Goal: Information Seeking & Learning: Learn about a topic

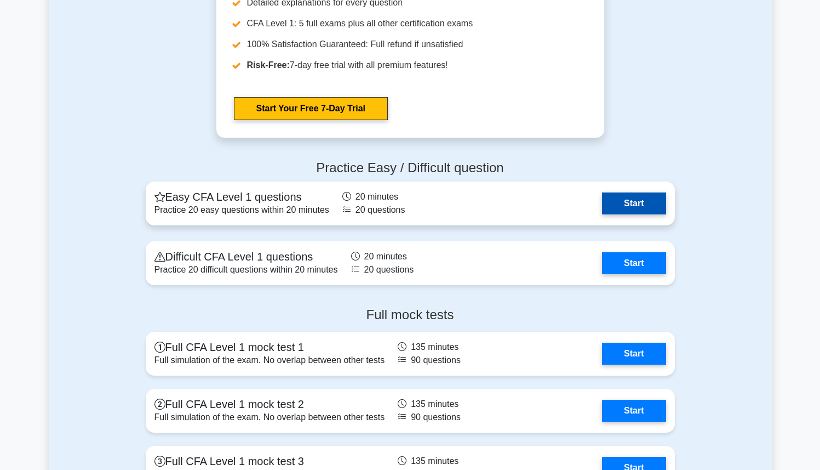
scroll to position [1322, 0]
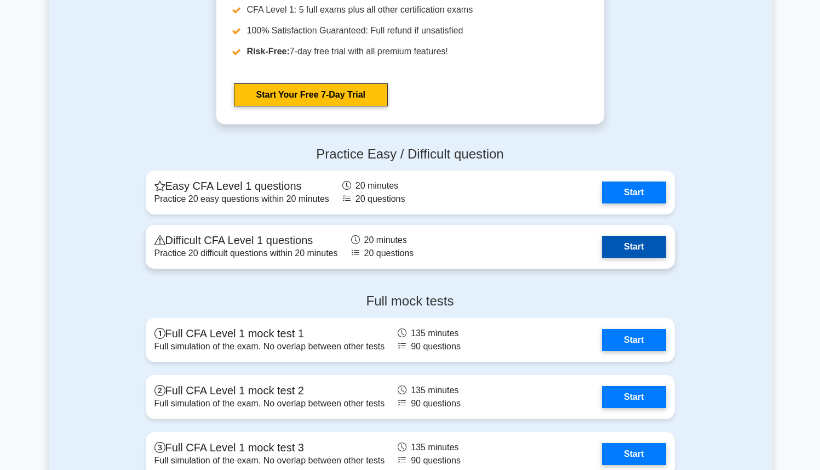
click at [624, 248] on link "Start" at bounding box center [634, 247] width 64 height 22
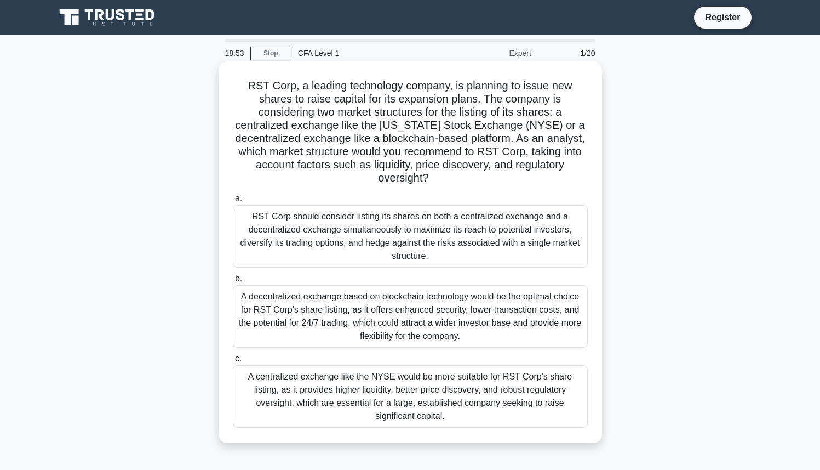
click at [547, 369] on div "A centralized exchange like the NYSE would be more suitable for RST Corp's shar…" at bounding box center [410, 396] width 355 height 62
click at [233, 362] on input "c. A centralized exchange like the NYSE would be more suitable for RST Corp's s…" at bounding box center [233, 358] width 0 height 7
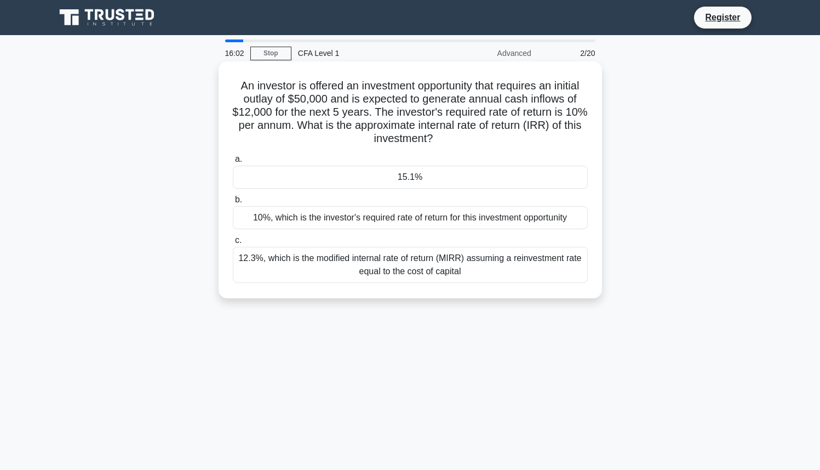
click at [393, 214] on div "10%, which is the investor's required rate of return for this investment opport…" at bounding box center [410, 217] width 355 height 23
click at [233, 203] on input "b. 10%, which is the investor's required rate of return for this investment opp…" at bounding box center [233, 199] width 0 height 7
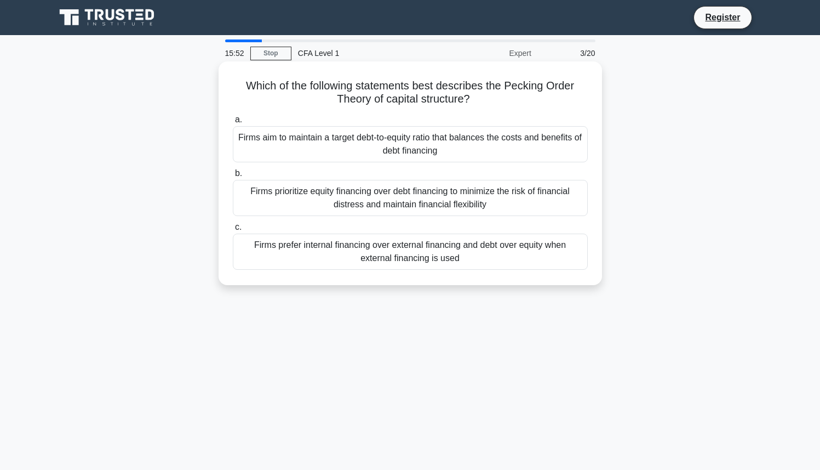
click at [500, 257] on div "Firms prefer internal financing over external financing and debt over equity wh…" at bounding box center [410, 251] width 355 height 36
click at [233, 231] on input "c. Firms prefer internal financing over external financing and debt over equity…" at bounding box center [233, 227] width 0 height 7
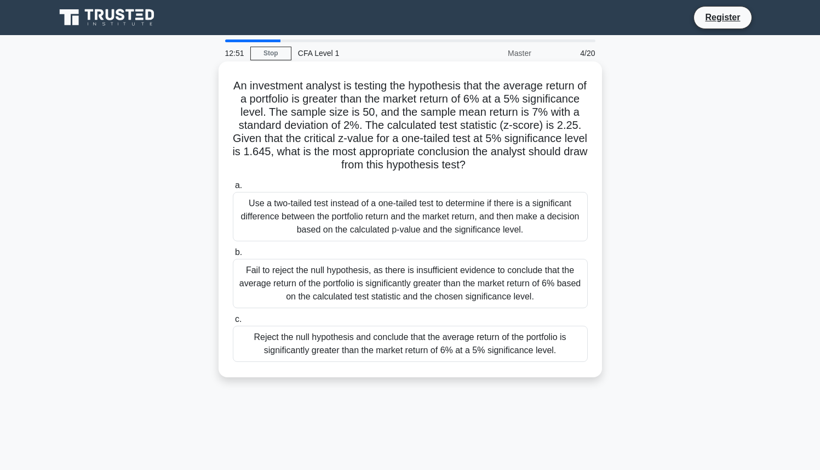
click at [353, 340] on div "Reject the null hypothesis and conclude that the average return of the portfoli…" at bounding box center [410, 343] width 355 height 36
click at [233, 323] on input "c. Reject the null hypothesis and conclude that the average return of the portf…" at bounding box center [233, 319] width 0 height 7
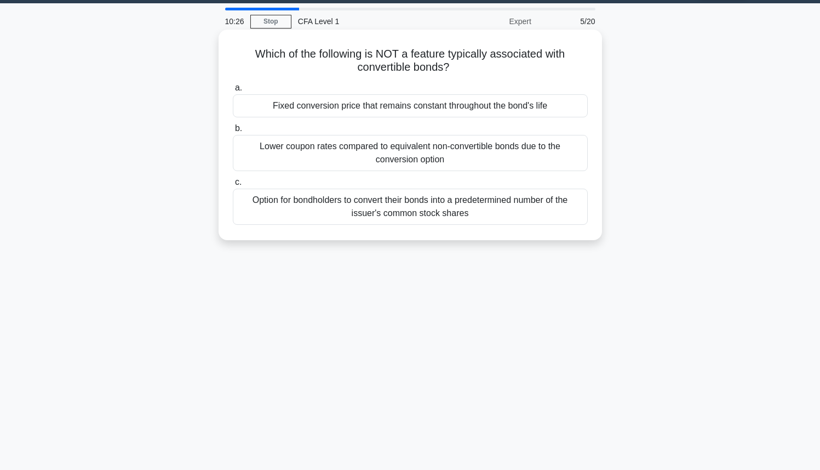
scroll to position [30, 0]
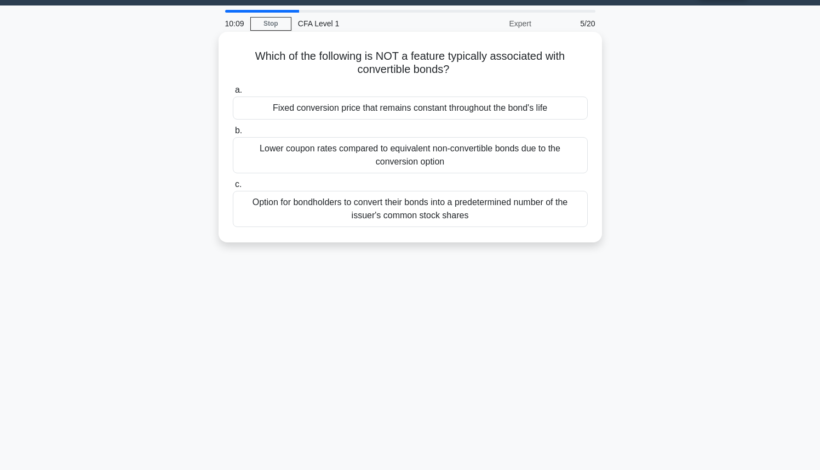
click at [482, 179] on label "c. Option for bondholders to convert their bonds into a predetermined number of…" at bounding box center [410, 202] width 355 height 49
click at [233, 181] on input "c. Option for bondholders to convert their bonds into a predetermined number of…" at bounding box center [233, 184] width 0 height 7
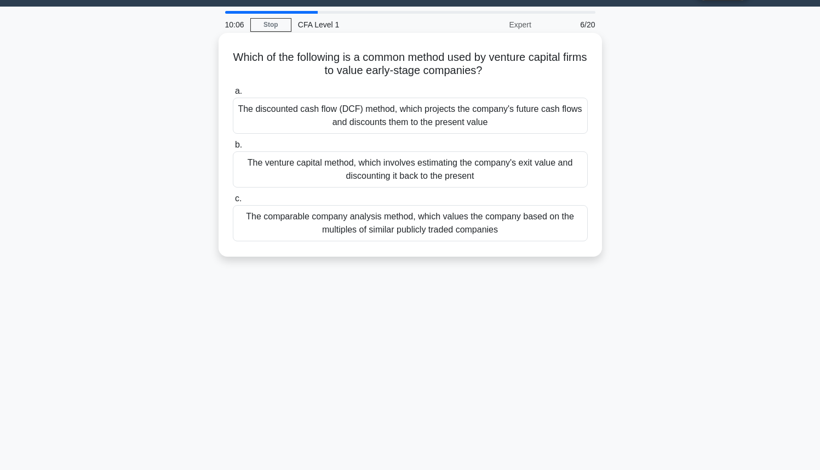
scroll to position [0, 0]
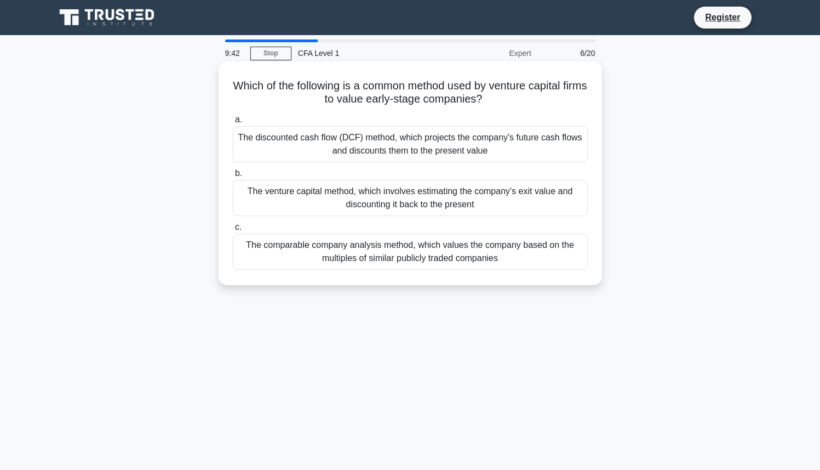
click at [436, 152] on div "The discounted cash flow (DCF) method, which projects the company's future cash…" at bounding box center [410, 144] width 355 height 36
click at [233, 123] on input "a. The discounted cash flow (DCF) method, which projects the company's future c…" at bounding box center [233, 119] width 0 height 7
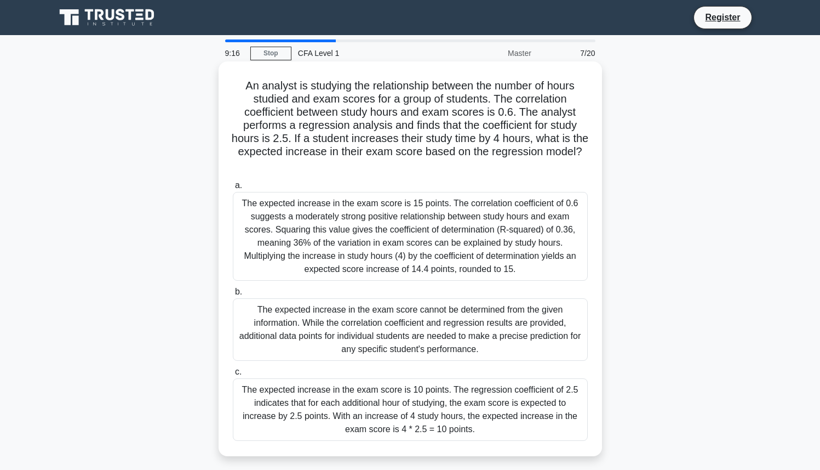
click at [313, 399] on div "The expected increase in the exam score is 10 points. The regression coefficien…" at bounding box center [410, 409] width 355 height 62
click at [233, 375] on input "c. The expected increase in the exam score is 10 points. The regression coeffic…" at bounding box center [233, 371] width 0 height 7
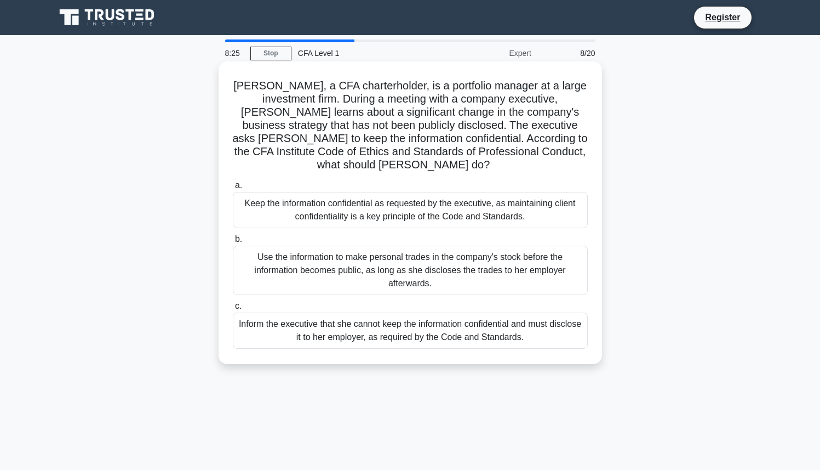
click at [448, 204] on div "Keep the information confidential as requested by the executive, as maintaining…" at bounding box center [410, 210] width 355 height 36
click at [233, 189] on input "a. Keep the information confidential as requested by the executive, as maintain…" at bounding box center [233, 185] width 0 height 7
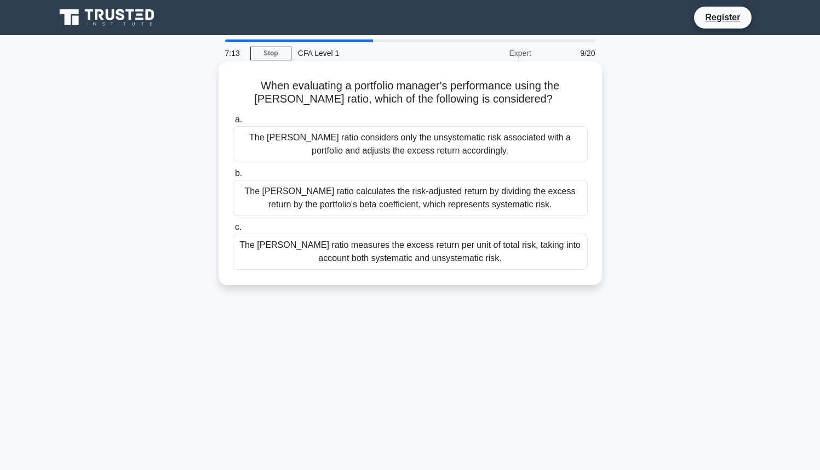
click at [468, 207] on div "The Sharpe ratio calculates the risk-adjusted return by dividing the excess ret…" at bounding box center [410, 198] width 355 height 36
click at [233, 177] on input "b. The Sharpe ratio calculates the risk-adjusted return by dividing the excess …" at bounding box center [233, 173] width 0 height 7
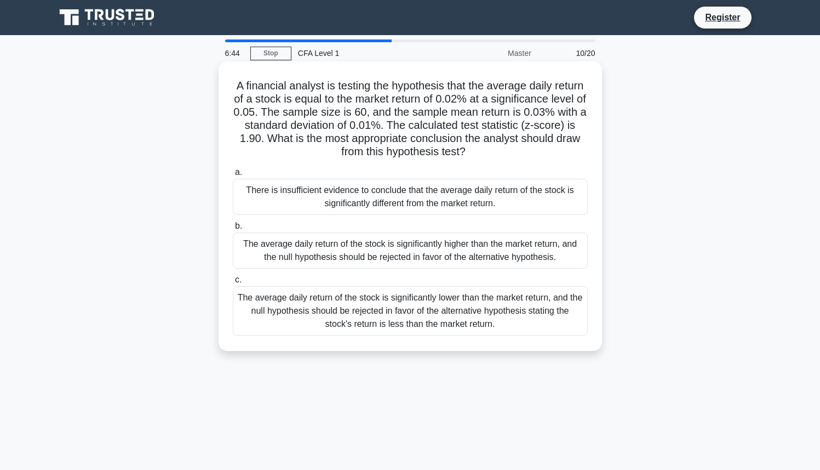
click at [495, 204] on div "There is insufficient evidence to conclude that the average daily return of the…" at bounding box center [410, 197] width 355 height 36
click at [233, 176] on input "a. There is insufficient evidence to conclude that the average daily return of …" at bounding box center [233, 172] width 0 height 7
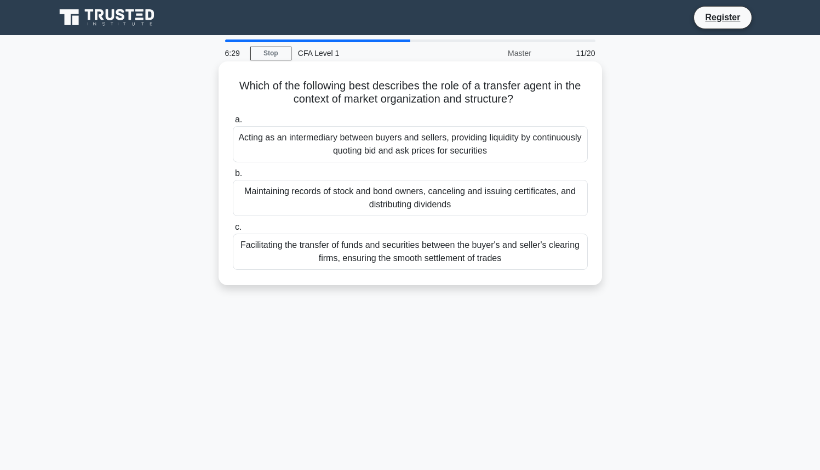
click at [432, 260] on div "Facilitating the transfer of funds and securities between the buyer's and selle…" at bounding box center [410, 251] width 355 height 36
click at [233, 231] on input "c. Facilitating the transfer of funds and securities between the buyer's and se…" at bounding box center [233, 227] width 0 height 7
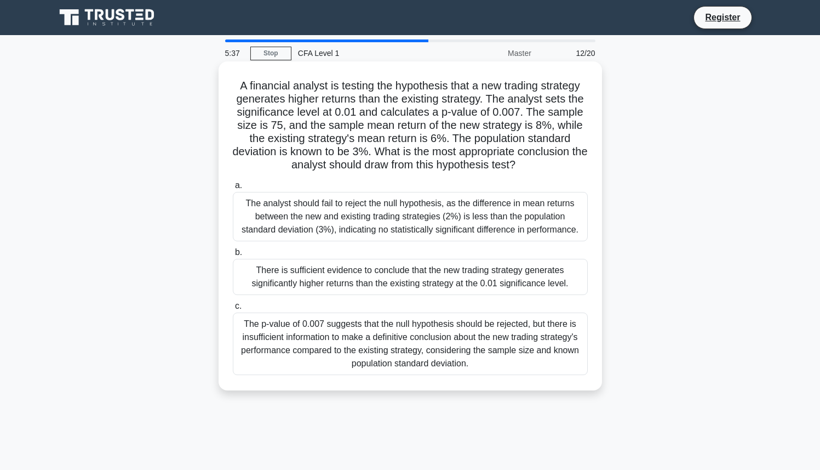
click at [393, 199] on div "The analyst should fail to reject the null hypothesis, as the difference in mea…" at bounding box center [410, 216] width 355 height 49
click at [233, 189] on input "a. The analyst should fail to reject the null hypothesis, as the difference in …" at bounding box center [233, 185] width 0 height 7
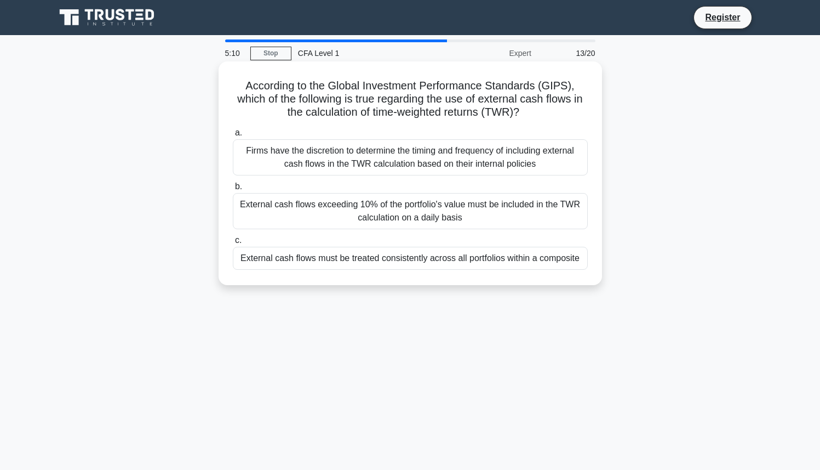
click at [470, 262] on div "External cash flows must be treated consistently across all portfolios within a…" at bounding box center [410, 258] width 355 height 23
click at [233, 244] on input "c. External cash flows must be treated consistently across all portfolios withi…" at bounding box center [233, 240] width 0 height 7
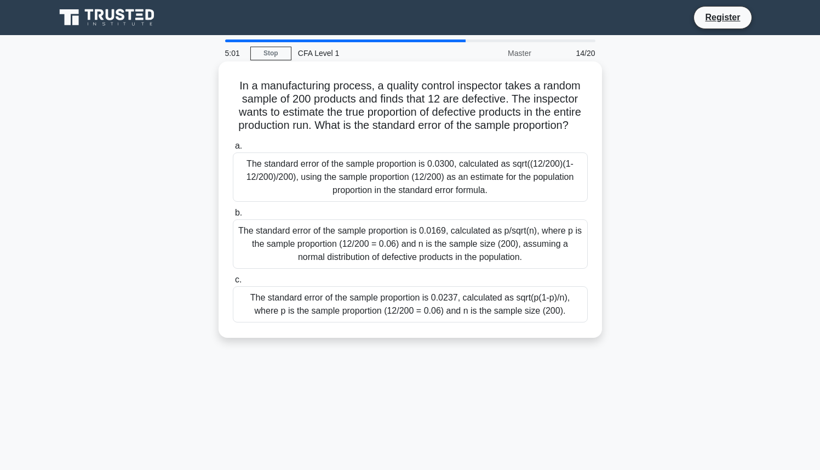
click at [421, 234] on div "The standard error of the sample proportion is 0.0169, calculated as p/sqrt(n),…" at bounding box center [410, 243] width 355 height 49
click at [233, 216] on input "b. The standard error of the sample proportion is 0.0169, calculated as p/sqrt(…" at bounding box center [233, 212] width 0 height 7
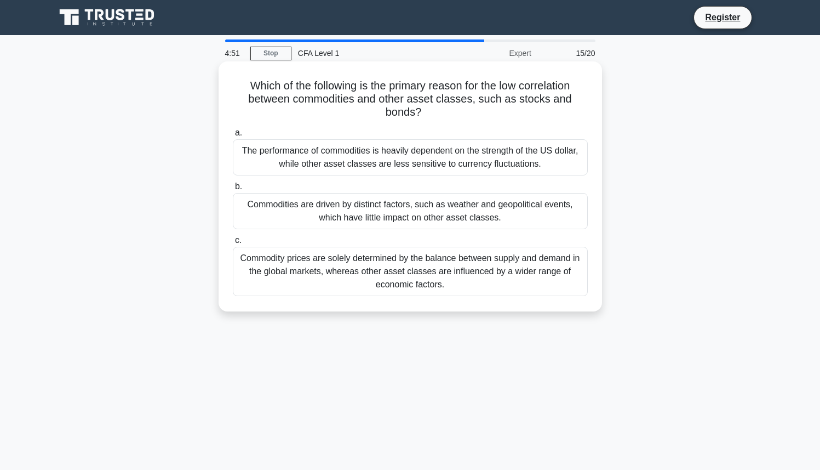
click at [398, 205] on div "Commodities are driven by distinct factors, such as weather and geopolitical ev…" at bounding box center [410, 211] width 355 height 36
click at [233, 190] on input "b. Commodities are driven by distinct factors, such as weather and geopolitical…" at bounding box center [233, 186] width 0 height 7
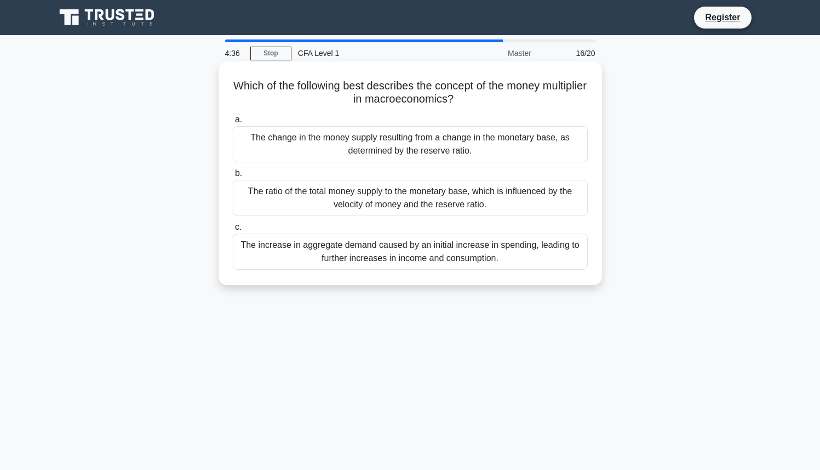
click at [473, 249] on div "The increase in aggregate demand caused by an initial increase in spending, lea…" at bounding box center [410, 251] width 355 height 36
click at [233, 231] on input "c. The increase in aggregate demand caused by an initial increase in spending, …" at bounding box center [233, 227] width 0 height 7
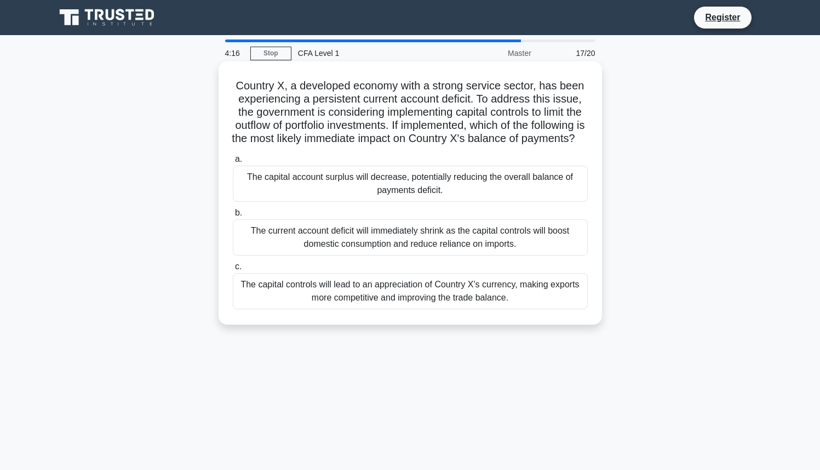
click at [441, 255] on div "The current account deficit will immediately shrink as the capital controls wil…" at bounding box center [410, 237] width 355 height 36
click at [233, 216] on input "b. The current account deficit will immediately shrink as the capital controls …" at bounding box center [233, 212] width 0 height 7
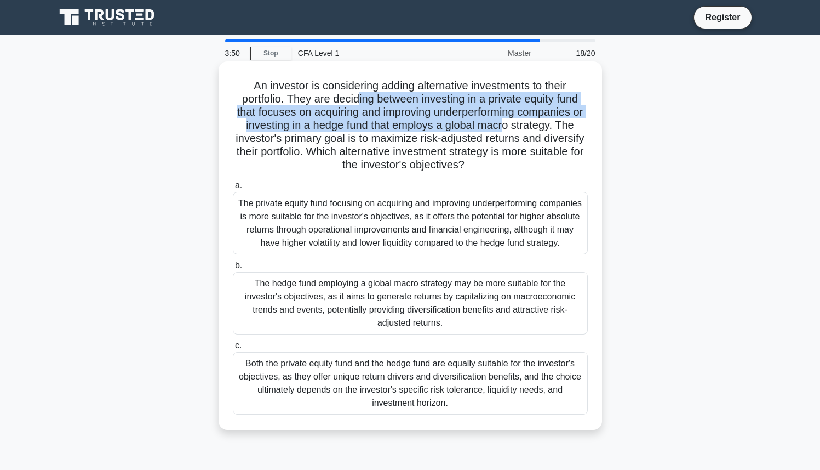
drag, startPoint x: 356, startPoint y: 98, endPoint x: 503, endPoint y: 129, distance: 150.2
click at [503, 129] on h5 "An investor is considering adding alternative investments to their portfolio. T…" at bounding box center [410, 125] width 357 height 93
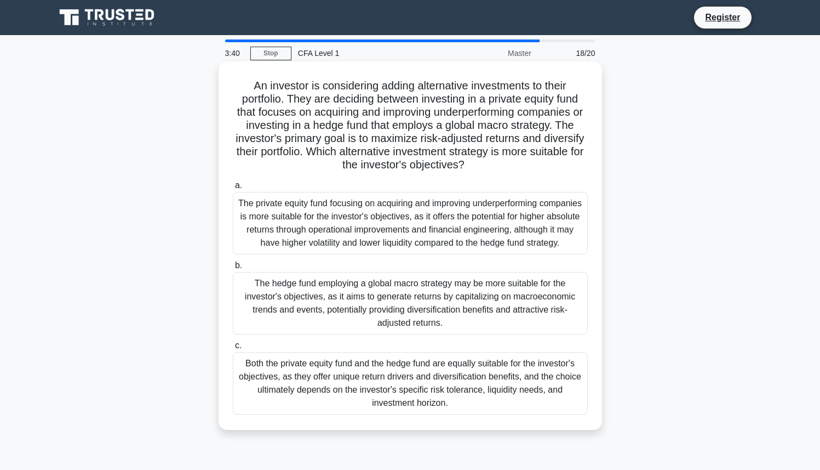
click at [444, 212] on div "The private equity fund focusing on acquiring and improving underperforming com…" at bounding box center [410, 223] width 355 height 62
click at [233, 189] on input "a. The private equity fund focusing on acquiring and improving underperforming …" at bounding box center [233, 185] width 0 height 7
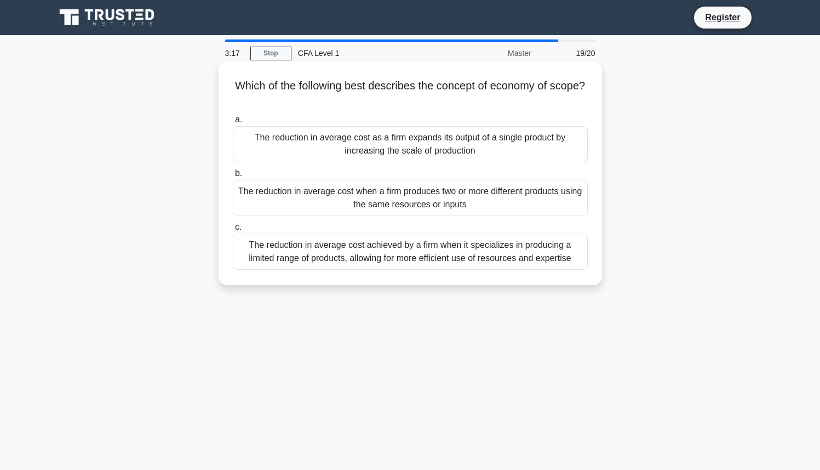
click at [491, 156] on div "The reduction in average cost as a firm expands its output of a single product …" at bounding box center [410, 144] width 355 height 36
click at [233, 123] on input "a. The reduction in average cost as a firm expands its output of a single produ…" at bounding box center [233, 119] width 0 height 7
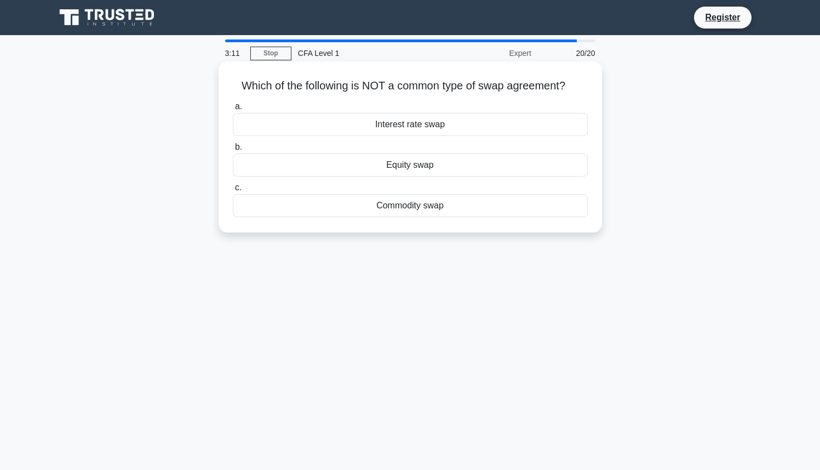
click at [432, 209] on div "Commodity swap" at bounding box center [410, 205] width 355 height 23
click at [233, 191] on input "c. Commodity swap" at bounding box center [233, 187] width 0 height 7
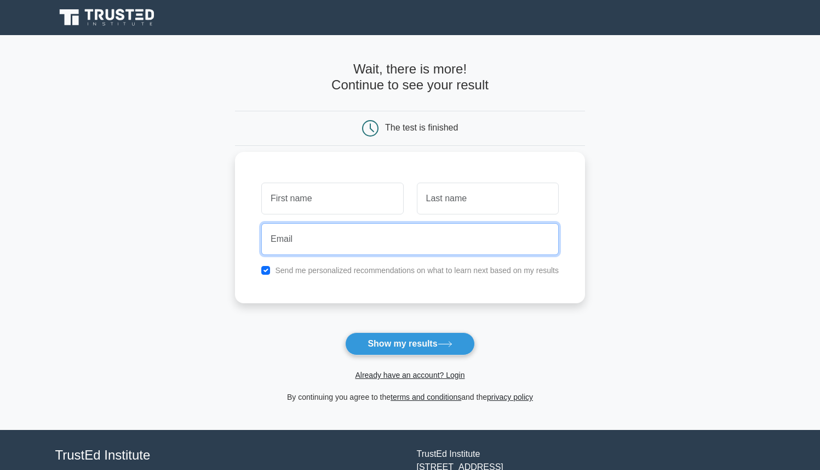
click at [405, 236] on input "email" at bounding box center [410, 239] width 298 height 32
type input "rimalakpayev@gmail.com"
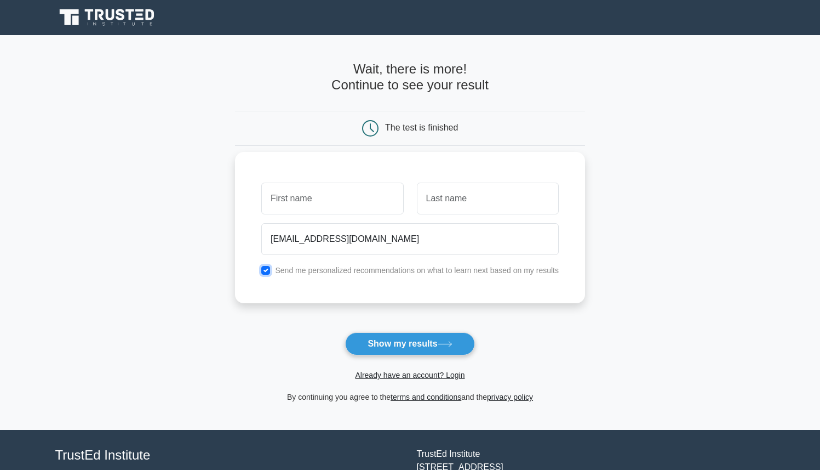
click at [269, 270] on input "checkbox" at bounding box center [265, 270] width 9 height 9
checkbox input "false"
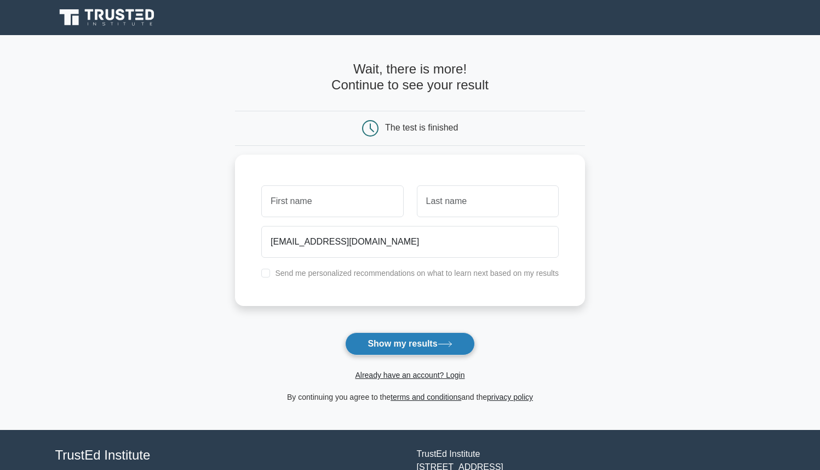
click at [402, 339] on button "Show my results" at bounding box center [409, 343] width 129 height 23
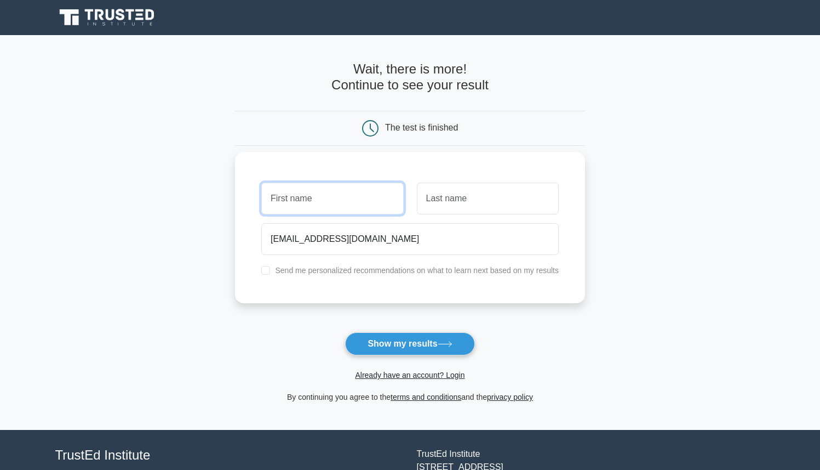
click at [341, 201] on input "text" at bounding box center [332, 198] width 142 height 32
type input "sadsad"
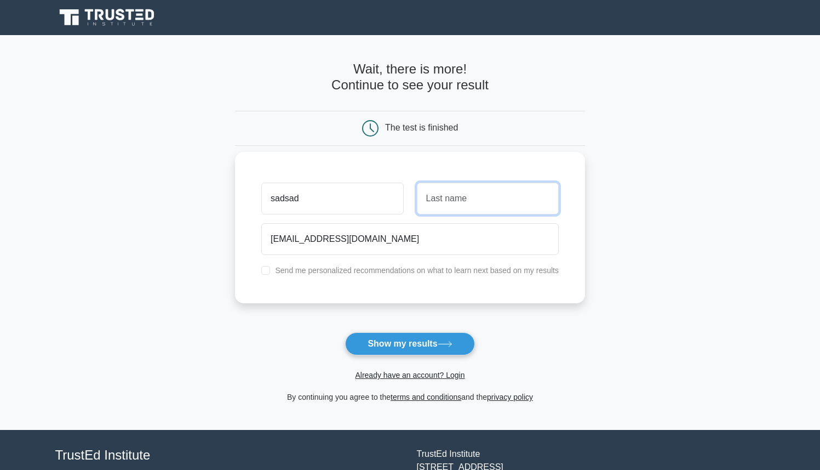
click at [457, 211] on input "text" at bounding box center [488, 198] width 142 height 32
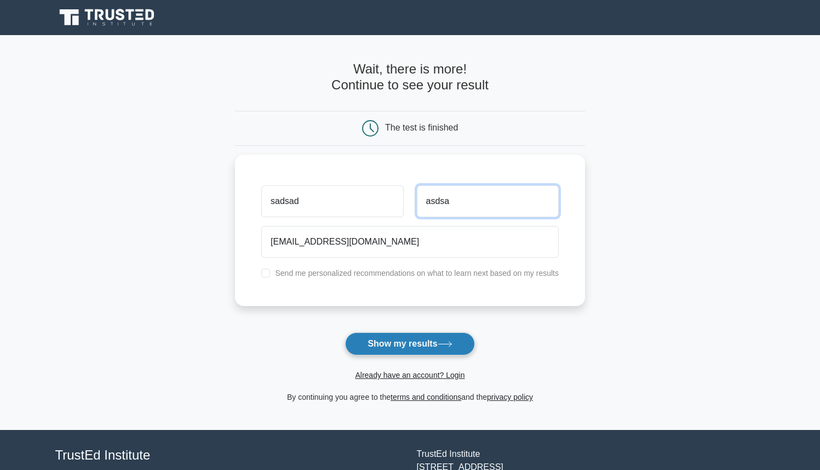
type input "asdsa"
click at [426, 341] on button "Show my results" at bounding box center [409, 343] width 129 height 23
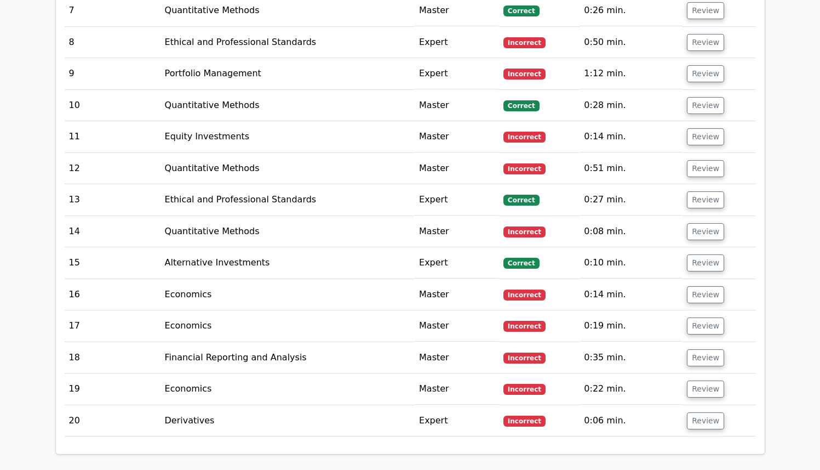
scroll to position [1987, 0]
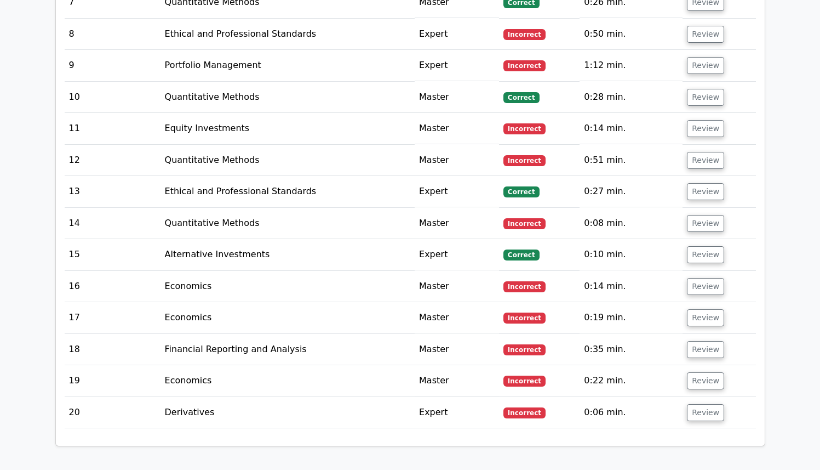
click at [196, 365] on td "Economics" at bounding box center [288, 380] width 254 height 31
click at [705, 372] on button "Review" at bounding box center [705, 380] width 37 height 17
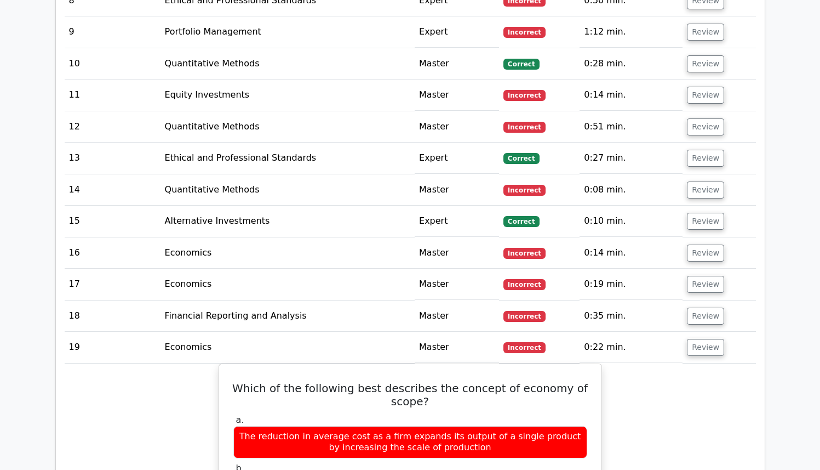
scroll to position [2080, 0]
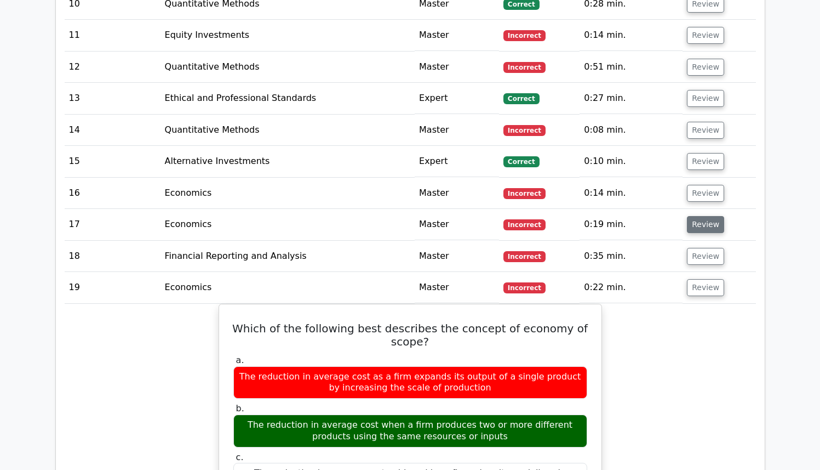
click at [704, 216] on button "Review" at bounding box center [705, 224] width 37 height 17
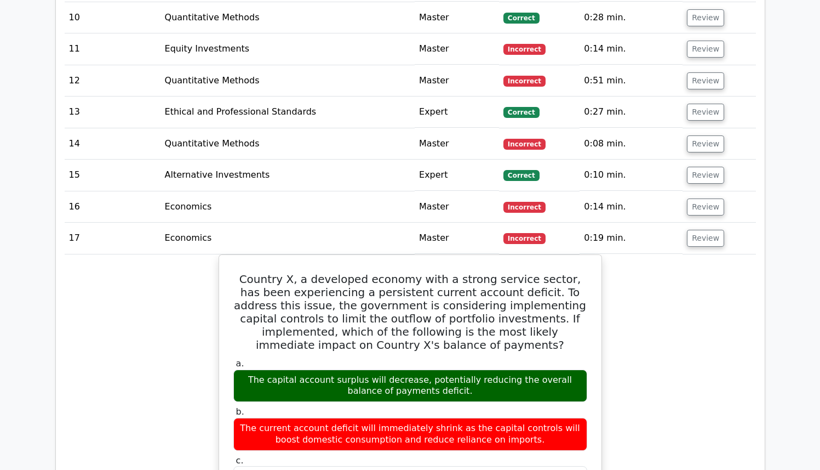
scroll to position [2063, 0]
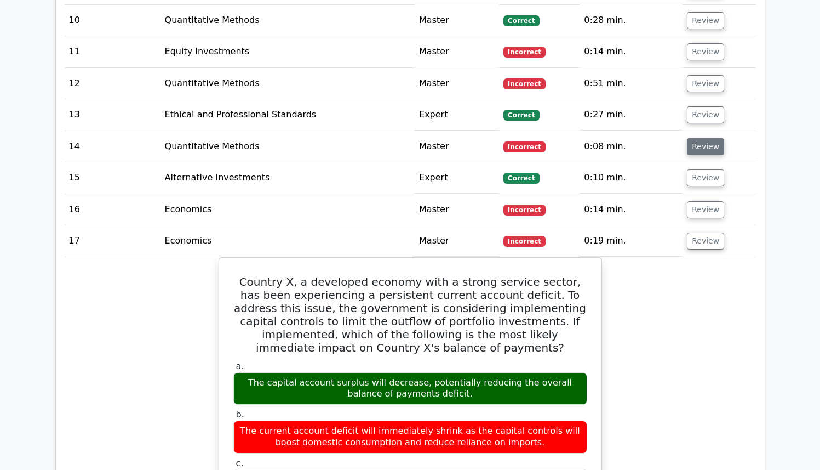
click at [706, 138] on button "Review" at bounding box center [705, 146] width 37 height 17
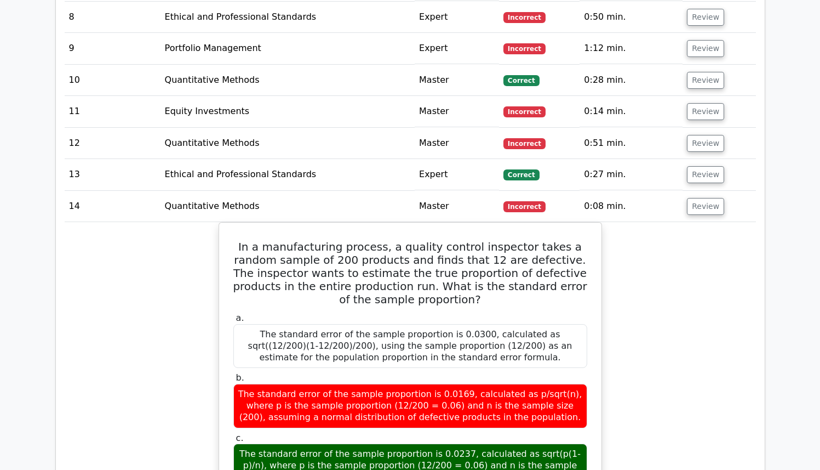
scroll to position [2003, 0]
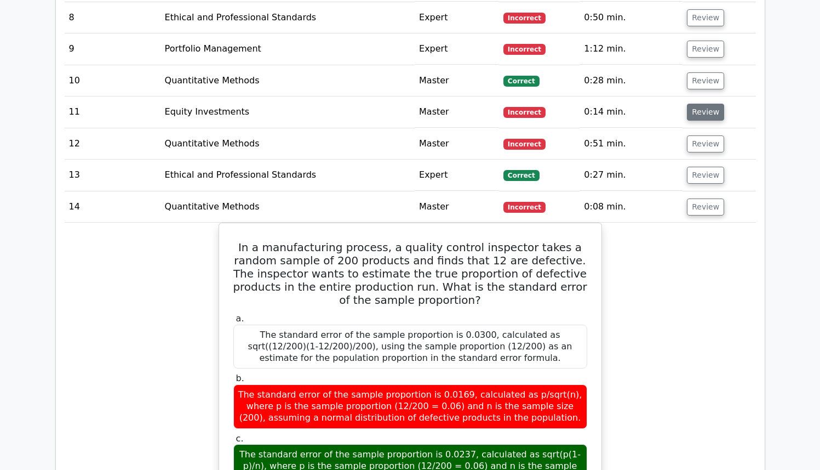
click at [697, 104] on button "Review" at bounding box center [705, 112] width 37 height 17
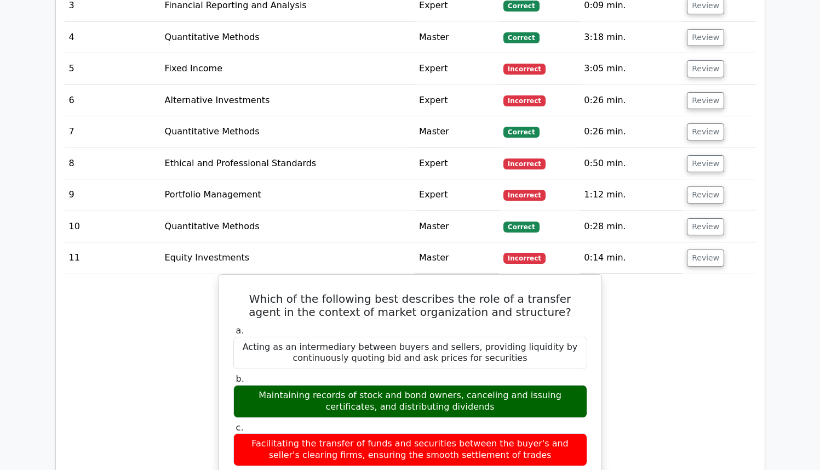
scroll to position [1856, 0]
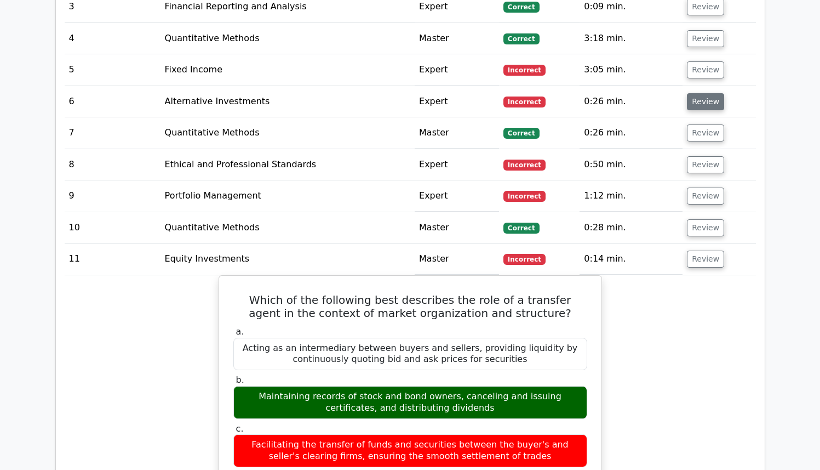
click at [699, 93] on button "Review" at bounding box center [705, 101] width 37 height 17
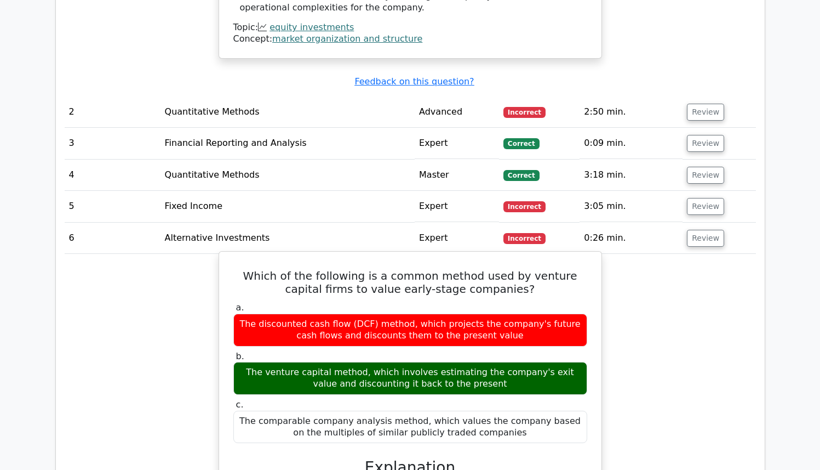
scroll to position [1600, 0]
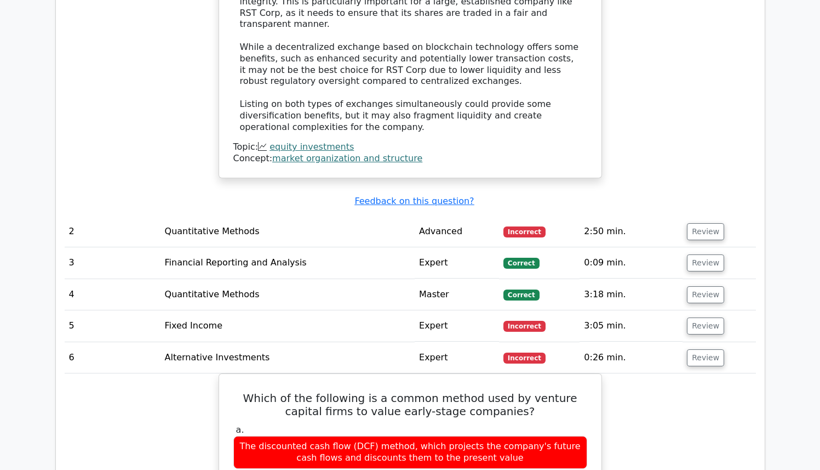
click at [490, 216] on td "Advanced" at bounding box center [457, 231] width 84 height 31
click at [683, 216] on td "Review" at bounding box center [719, 231] width 73 height 31
click at [691, 223] on button "Review" at bounding box center [705, 231] width 37 height 17
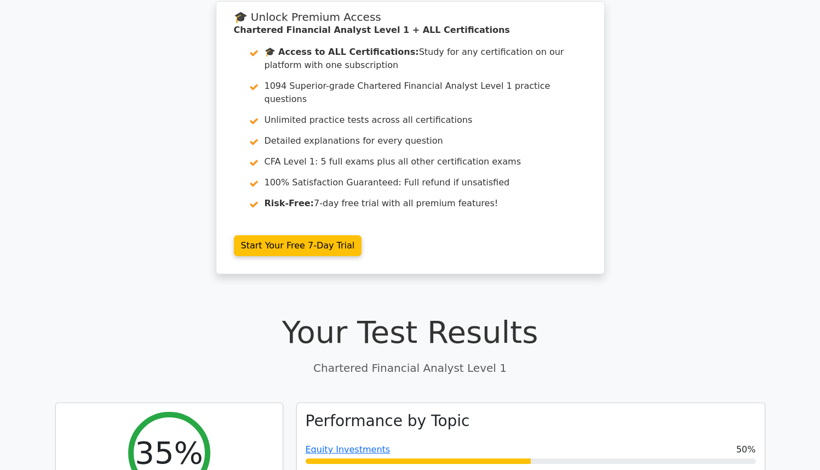
scroll to position [0, 0]
